Goal: Navigation & Orientation: Find specific page/section

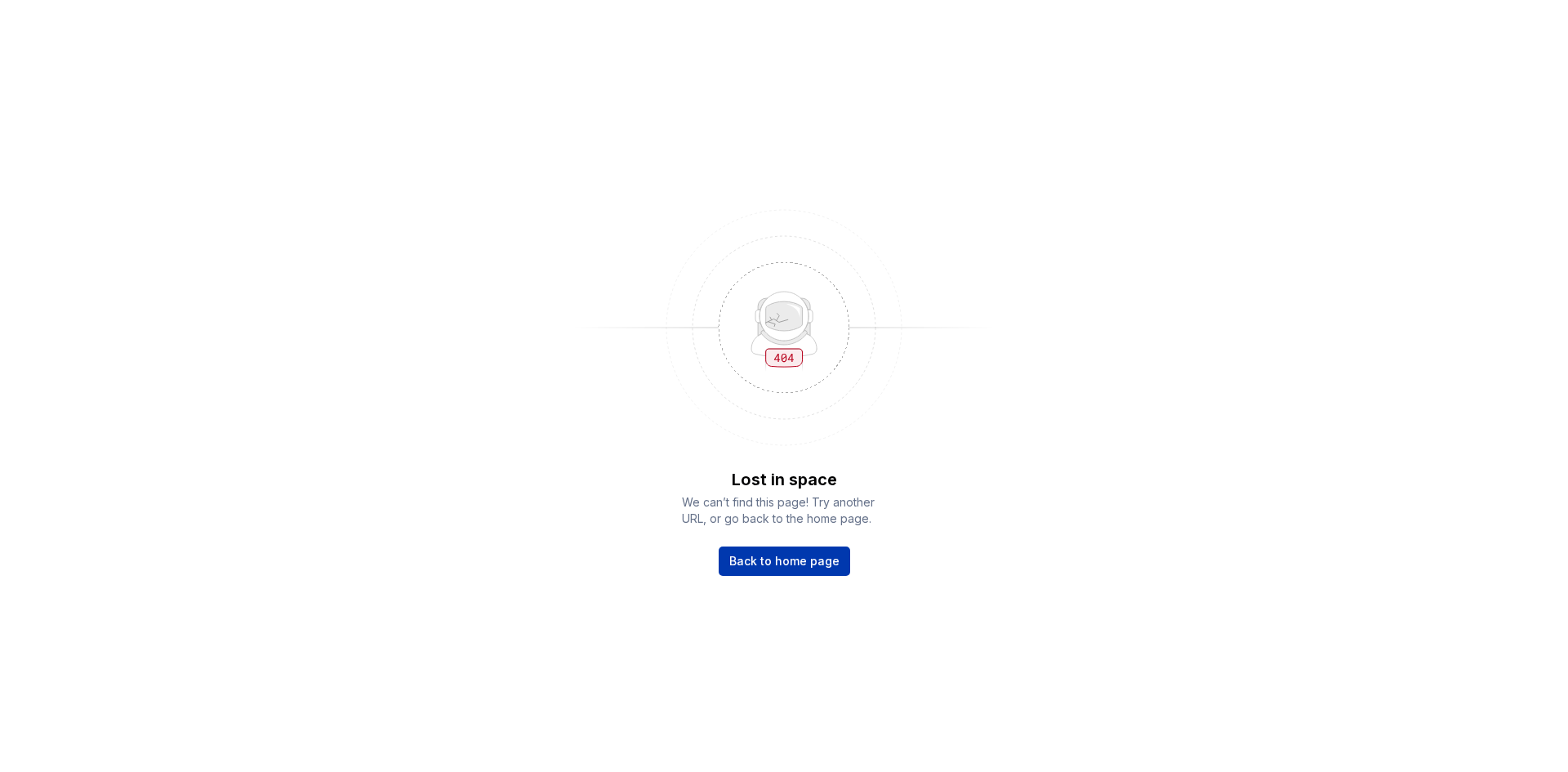
click at [811, 557] on span "Back to home page" at bounding box center [784, 560] width 110 height 16
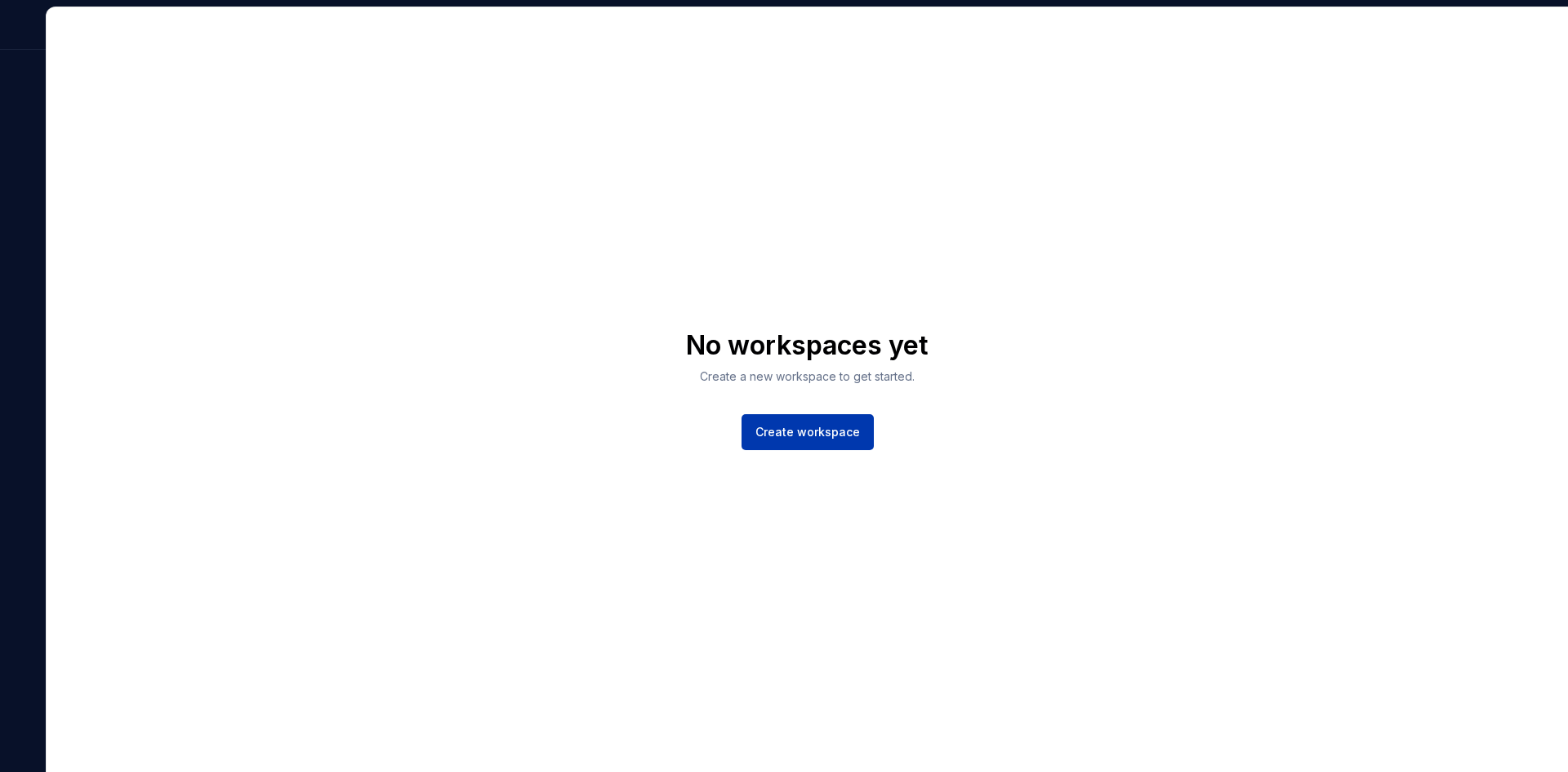
click at [806, 435] on span "Create workspace" at bounding box center [807, 431] width 105 height 16
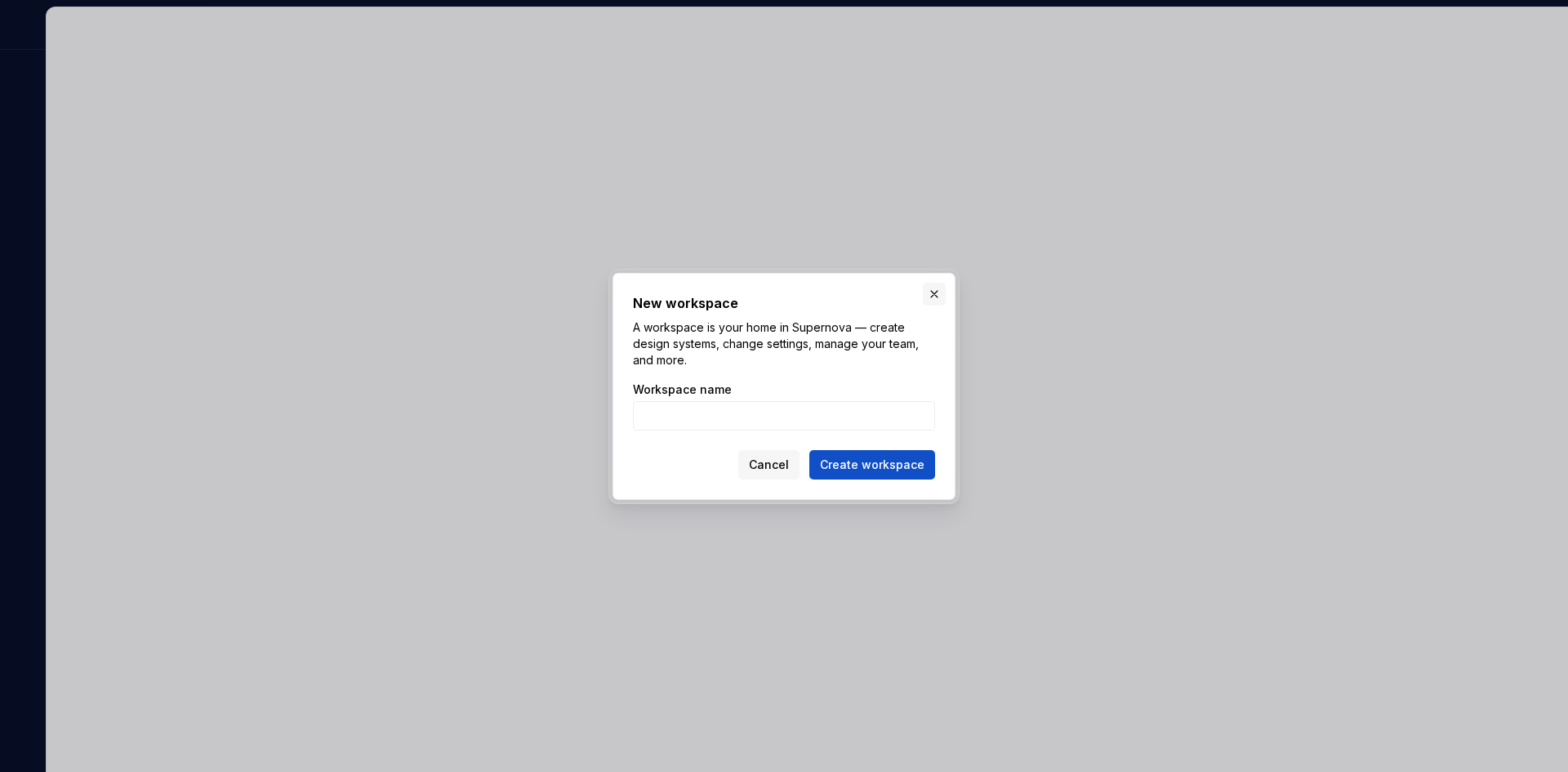
click at [932, 300] on button "button" at bounding box center [934, 294] width 23 height 23
